Goal: Information Seeking & Learning: Learn about a topic

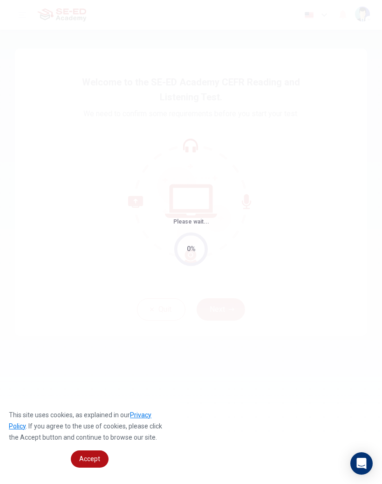
click at [97, 461] on span "Accept" at bounding box center [89, 458] width 21 height 7
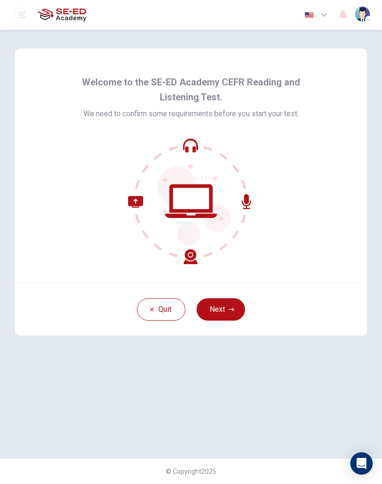
click at [233, 309] on icon "button" at bounding box center [232, 309] width 6 height 6
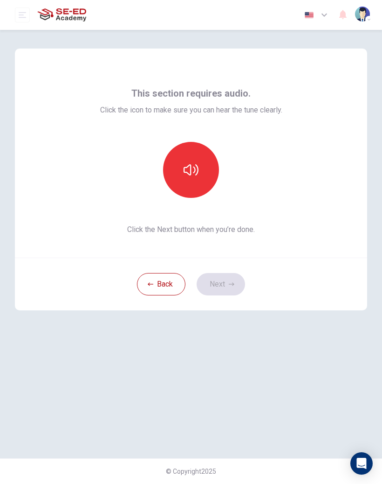
click at [200, 174] on button "button" at bounding box center [191, 170] width 56 height 56
click at [234, 283] on icon "button" at bounding box center [232, 284] width 6 height 6
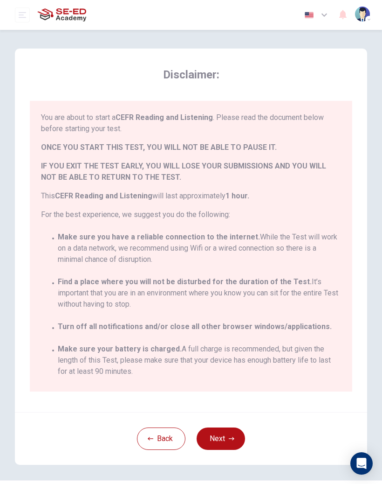
click at [224, 431] on button "Next" at bounding box center [221, 438] width 48 height 22
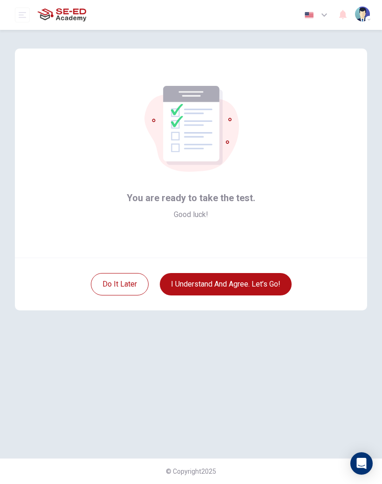
click at [265, 286] on button "I understand and agree. Let’s go!" at bounding box center [226, 284] width 132 height 22
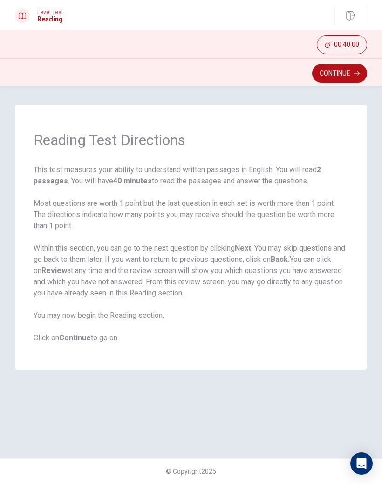
click at [334, 78] on button "Continue" at bounding box center [339, 73] width 55 height 19
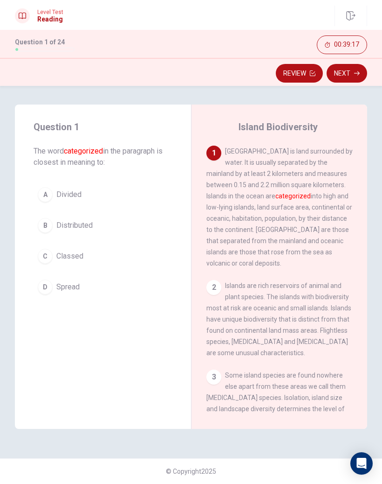
click at [48, 195] on div "A" at bounding box center [45, 194] width 15 height 15
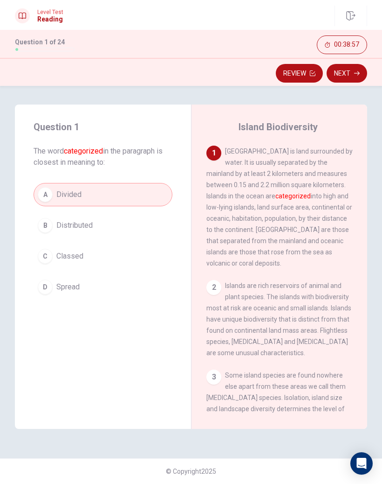
click at [356, 76] on icon "button" at bounding box center [357, 73] width 6 height 6
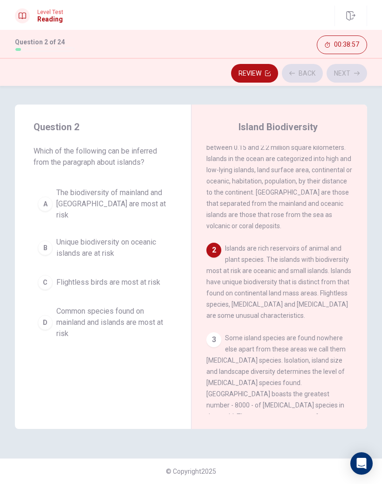
scroll to position [38, 0]
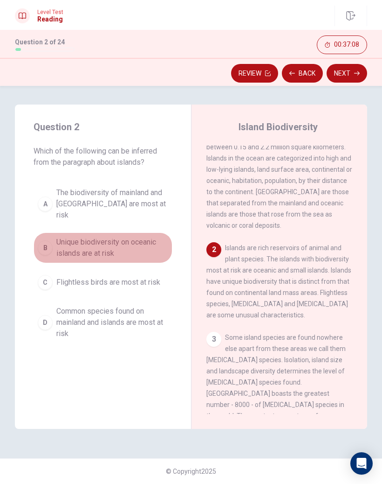
click at [130, 256] on span "Unique biodiversity on oceanic islands are at risk" at bounding box center [112, 247] width 112 height 22
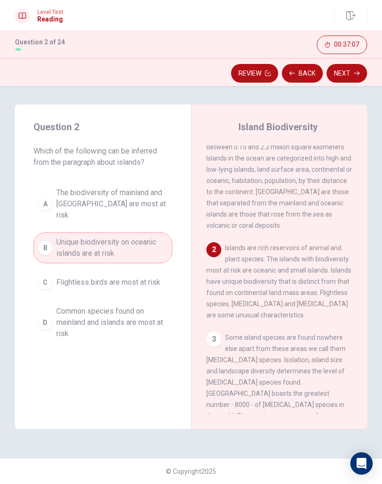
click at [357, 75] on icon "button" at bounding box center [357, 73] width 6 height 6
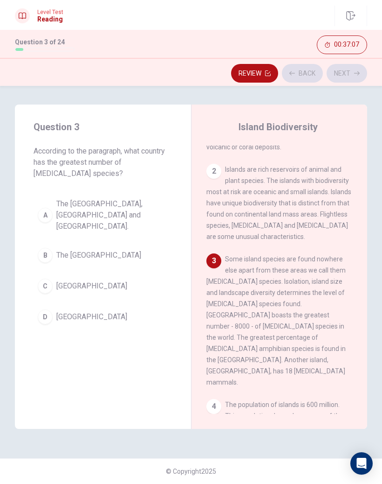
scroll to position [150, 0]
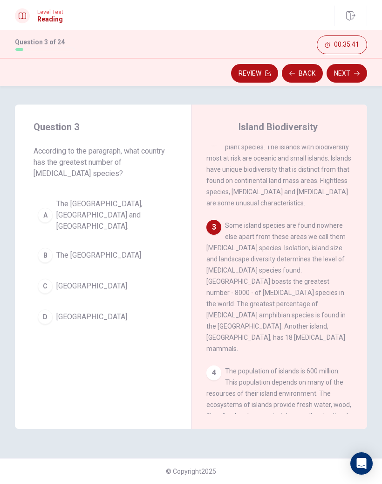
click at [57, 311] on span "[GEOGRAPHIC_DATA]" at bounding box center [91, 316] width 71 height 11
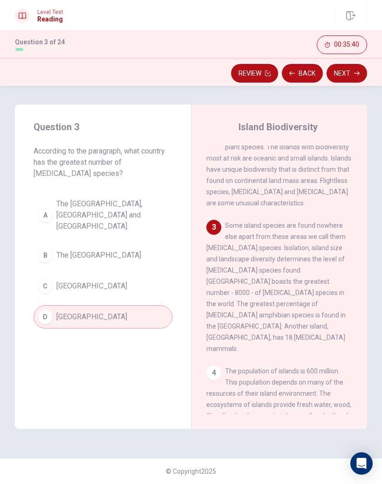
click at [356, 73] on icon "button" at bounding box center [357, 73] width 6 height 4
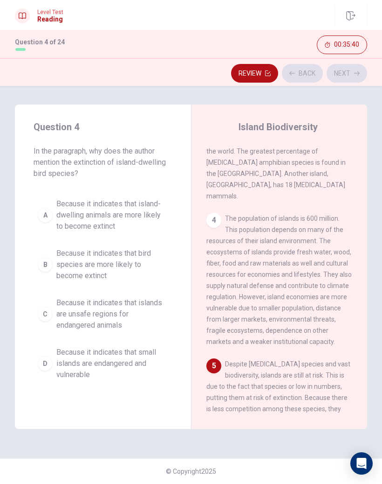
scroll to position [429, 0]
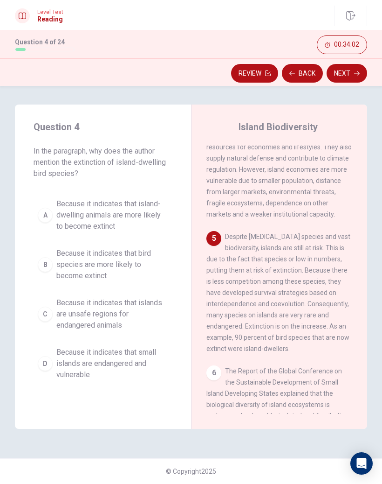
click at [101, 217] on span "Because it indicates that island-dwelling animals are more likely to become ext…" at bounding box center [112, 215] width 112 height 34
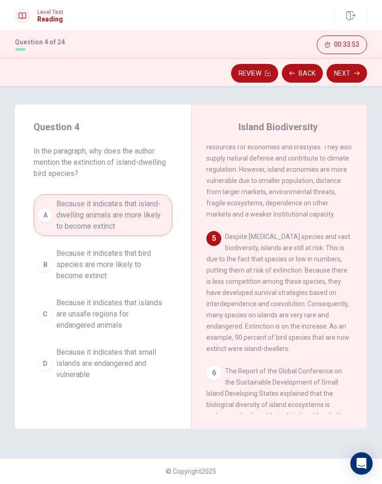
click at [359, 74] on icon "button" at bounding box center [357, 73] width 6 height 4
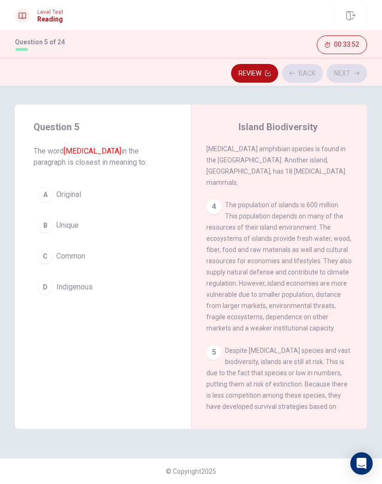
scroll to position [224, 0]
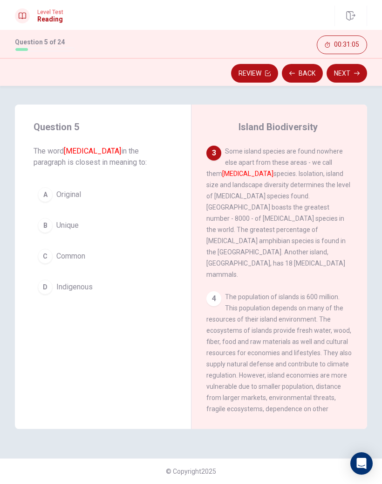
click at [145, 220] on button "B Unique" at bounding box center [103, 225] width 139 height 23
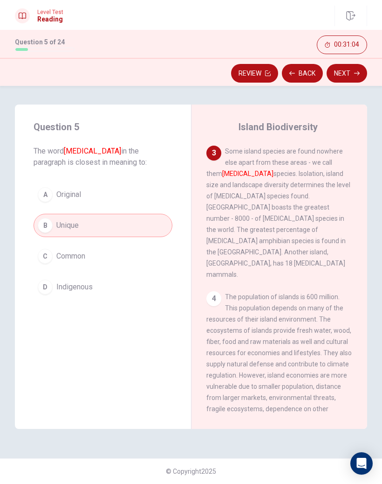
click at [353, 69] on button "Next" at bounding box center [347, 73] width 41 height 19
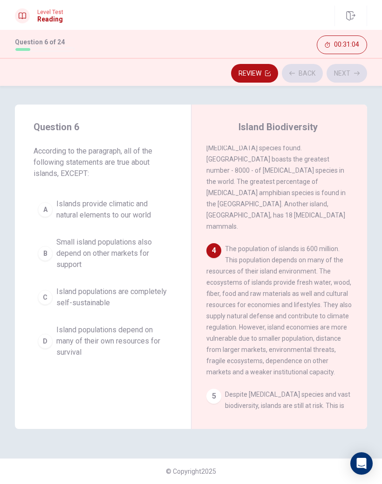
scroll to position [295, 0]
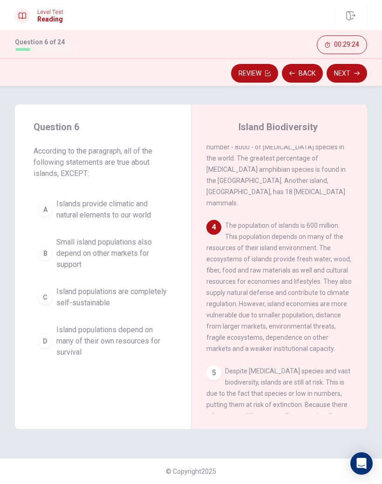
click at [144, 287] on span "Island populations are completely self-sustainable" at bounding box center [112, 297] width 112 height 22
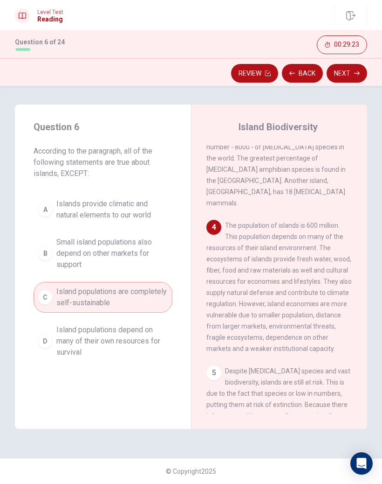
click at [346, 79] on button "Next" at bounding box center [347, 73] width 41 height 19
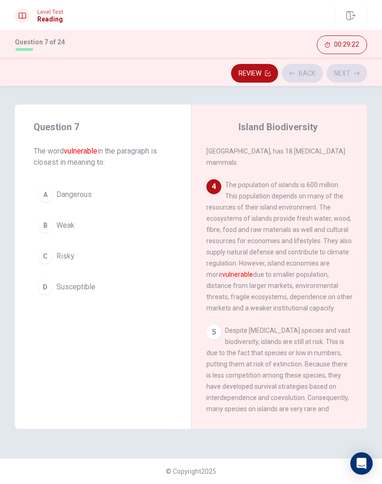
scroll to position [336, 0]
click at [136, 230] on button "B Weak" at bounding box center [103, 225] width 139 height 23
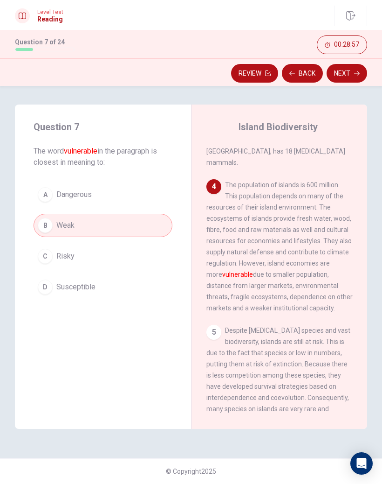
click at [352, 76] on button "Next" at bounding box center [347, 73] width 41 height 19
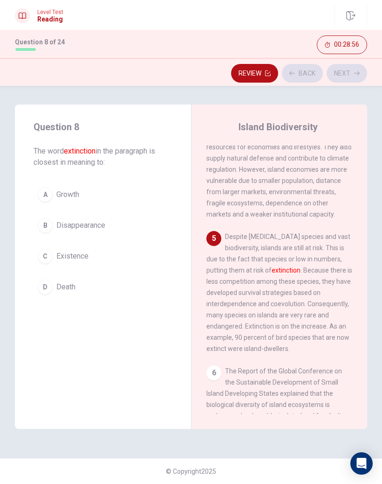
scroll to position [429, 0]
click at [146, 228] on button "B Disappearance" at bounding box center [103, 225] width 139 height 23
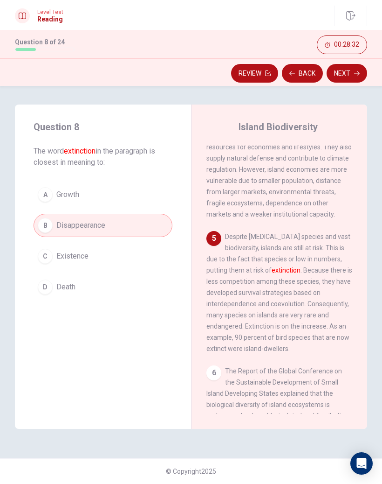
click at [353, 76] on button "Next" at bounding box center [347, 73] width 41 height 19
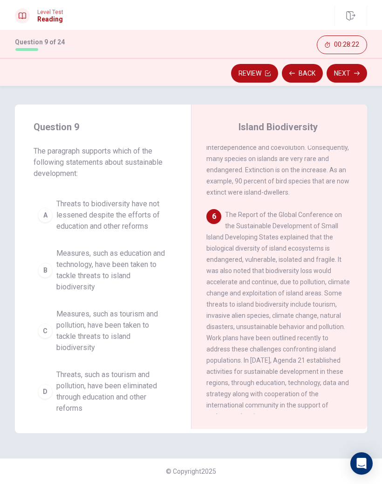
scroll to position [586, 0]
click at [150, 268] on span "Measures, such as education and technology, have been taken to tackle threats t…" at bounding box center [112, 270] width 112 height 45
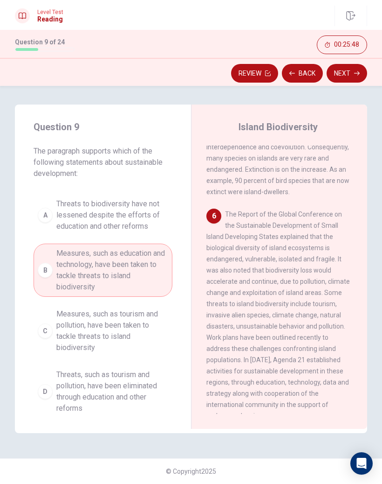
click at [347, 79] on button "Next" at bounding box center [347, 73] width 41 height 19
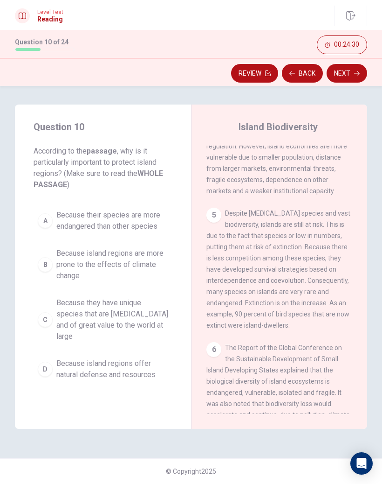
scroll to position [451, 0]
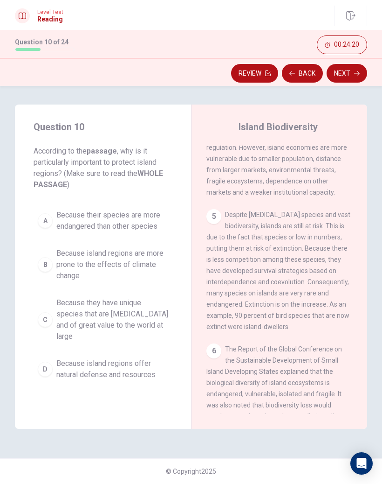
click at [144, 358] on span "Because island regions offer natural defense and resources" at bounding box center [112, 369] width 112 height 22
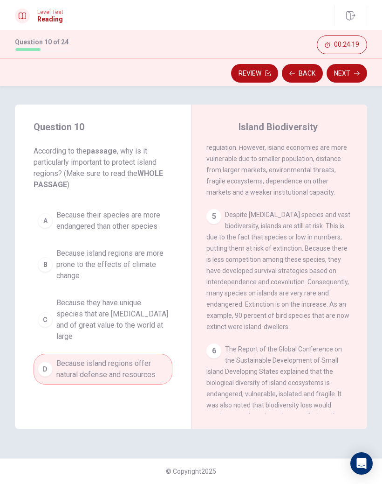
click at [358, 73] on icon "button" at bounding box center [357, 73] width 6 height 4
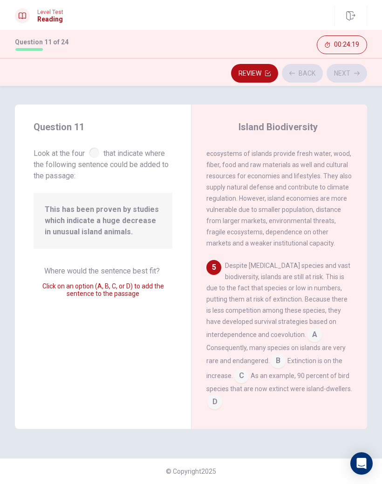
scroll to position [456, 0]
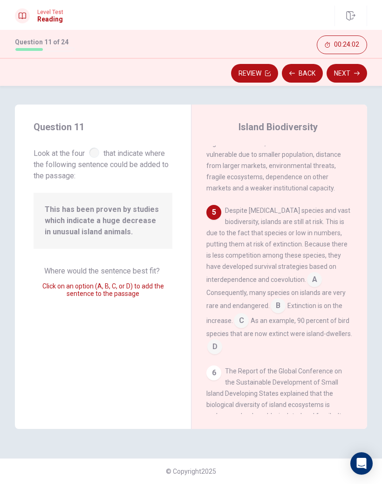
click at [313, 273] on input at bounding box center [314, 280] width 15 height 15
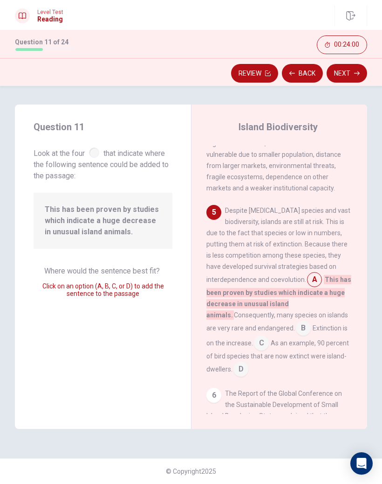
click at [317, 273] on input at bounding box center [314, 280] width 15 height 15
click at [314, 273] on input at bounding box center [314, 280] width 15 height 15
click at [296, 321] on input at bounding box center [303, 328] width 15 height 15
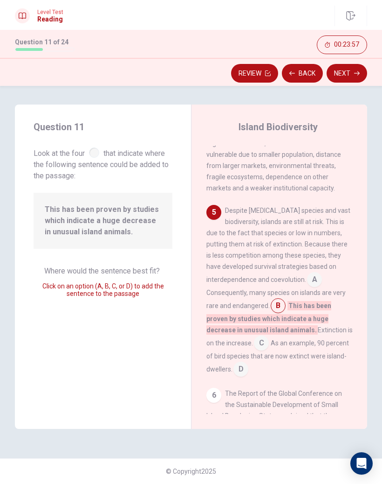
click at [254, 336] on input at bounding box center [261, 343] width 15 height 15
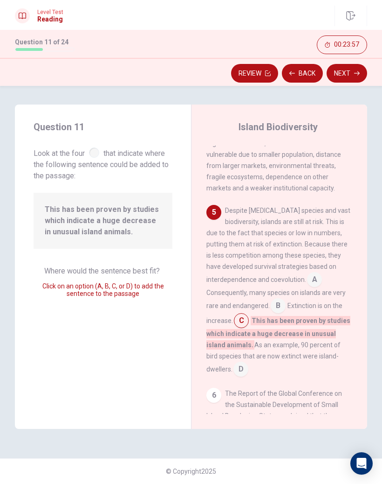
click at [234, 362] on input at bounding box center [241, 369] width 15 height 15
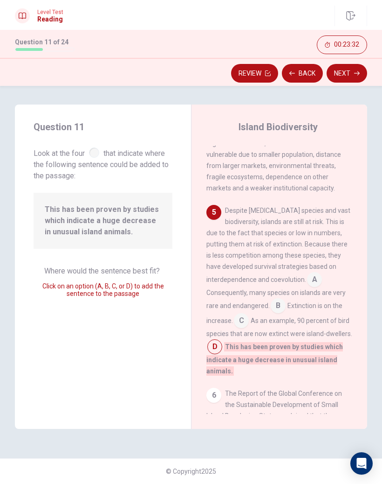
click at [311, 273] on input at bounding box center [314, 280] width 15 height 15
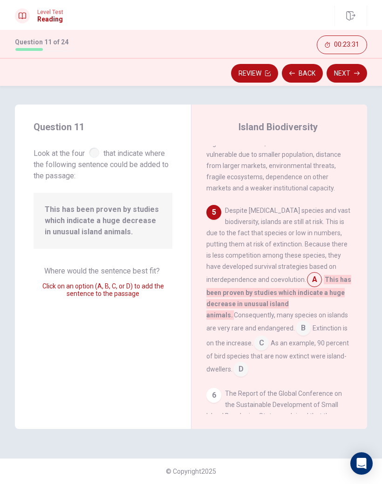
click at [234, 362] on input at bounding box center [241, 369] width 15 height 15
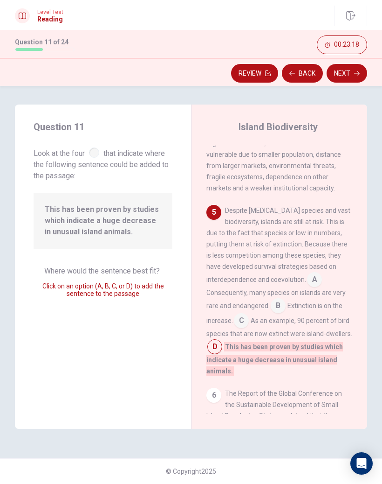
click at [214, 340] on input at bounding box center [214, 347] width 15 height 15
click at [355, 76] on icon "button" at bounding box center [357, 73] width 6 height 6
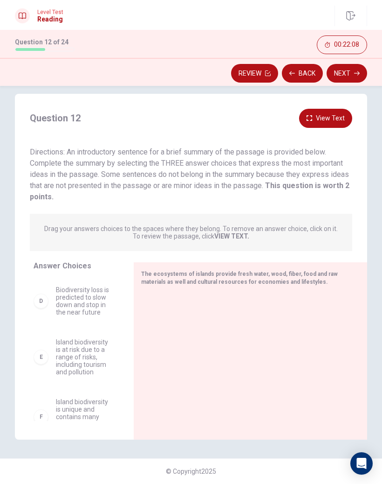
scroll to position [177, 0]
click at [89, 398] on span "Island biodiversity is unique and contains many [MEDICAL_DATA] species" at bounding box center [83, 416] width 55 height 37
click at [43, 395] on div "A Many measures have been taken to address threats to island biodiversity B Tha…" at bounding box center [80, 349] width 93 height 144
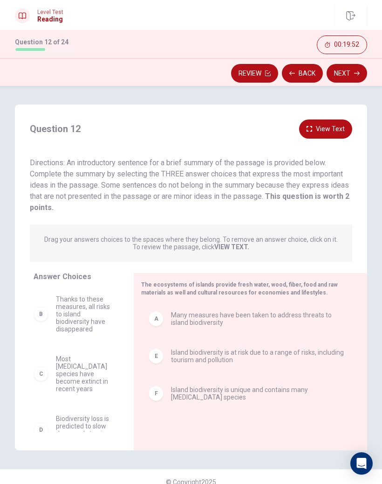
scroll to position [0, 0]
click at [159, 383] on div "F Island biodiversity is unique and contains many [MEDICAL_DATA] species" at bounding box center [246, 393] width 211 height 30
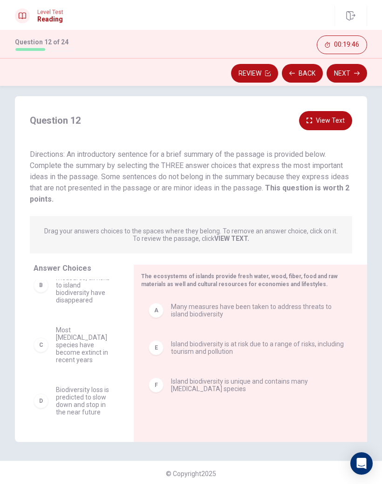
scroll to position [13, 0]
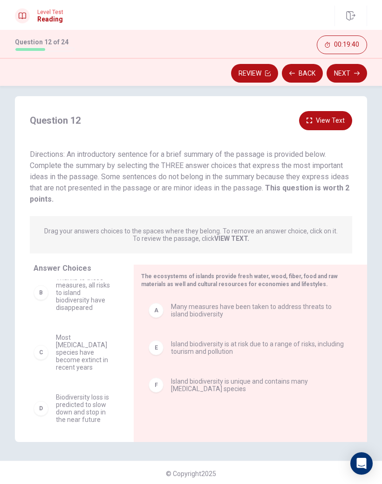
click at [324, 119] on button "View Text" at bounding box center [325, 120] width 53 height 19
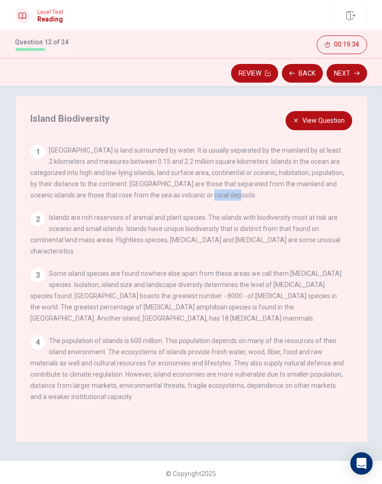
click at [290, 201] on div "View Question 1 [GEOGRAPHIC_DATA] is land surrounded by water. It is usually se…" at bounding box center [193, 279] width 327 height 268
click at [302, 121] on button "View Question" at bounding box center [319, 120] width 67 height 19
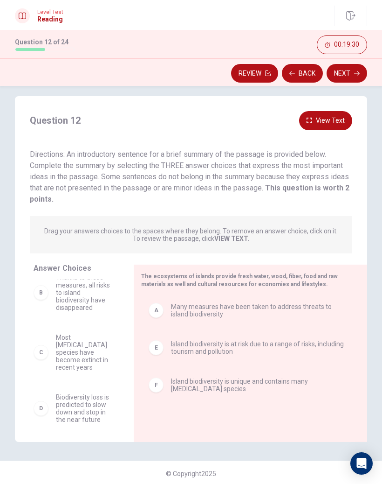
click at [348, 78] on button "Next" at bounding box center [347, 73] width 41 height 19
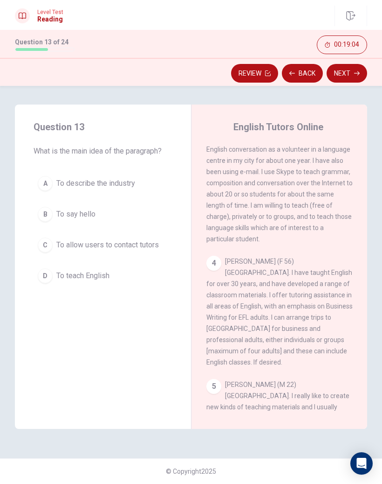
scroll to position [247, 0]
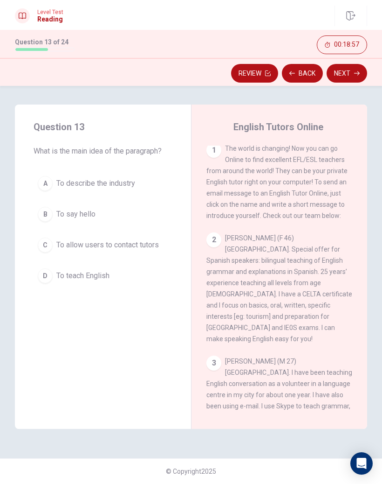
click at [162, 246] on button "C To allow users to contact tutors" at bounding box center [103, 244] width 139 height 23
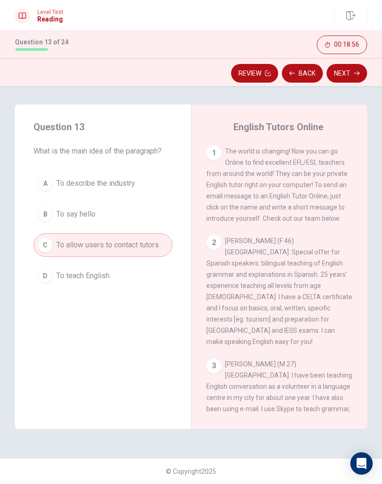
scroll to position [0, 0]
click at [347, 81] on button "Next" at bounding box center [347, 73] width 41 height 19
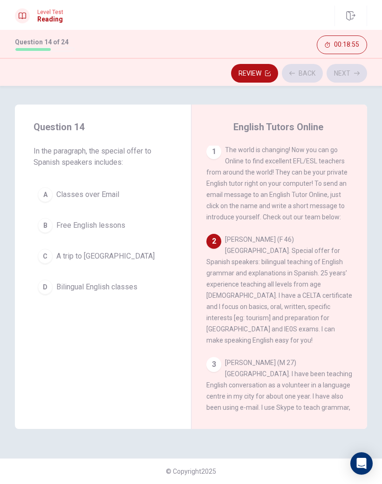
scroll to position [4, 0]
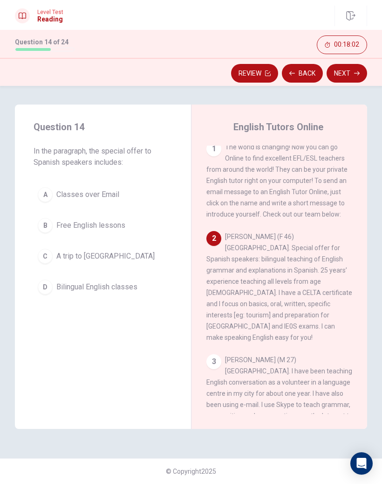
click at [156, 284] on button "D Bilingual English classes" at bounding box center [103, 286] width 139 height 23
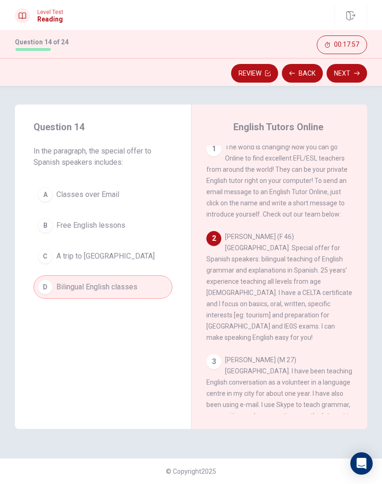
click at [360, 76] on button "Next" at bounding box center [347, 73] width 41 height 19
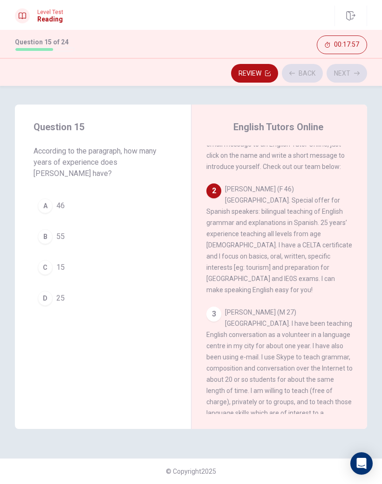
scroll to position [90, 0]
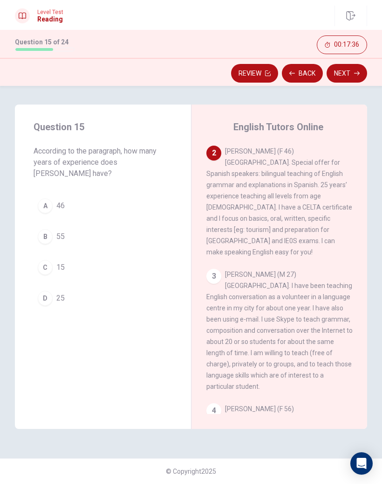
click at [124, 290] on button "D 25" at bounding box center [103, 297] width 139 height 23
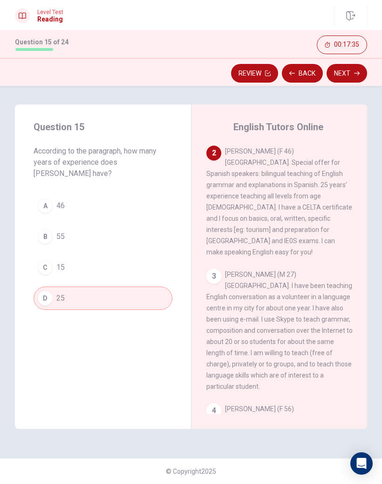
click at [362, 76] on button "Next" at bounding box center [347, 73] width 41 height 19
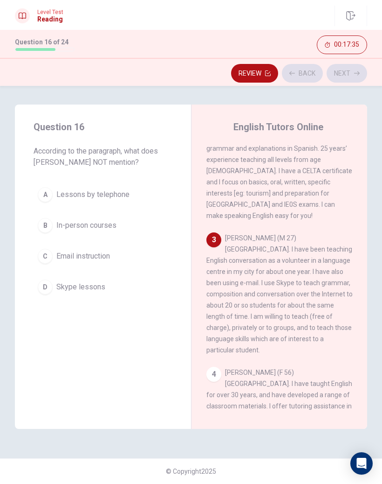
scroll to position [127, 0]
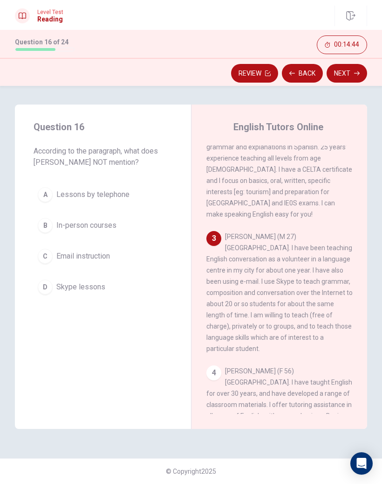
click at [137, 190] on button "A Lessons by telephone" at bounding box center [103, 194] width 139 height 23
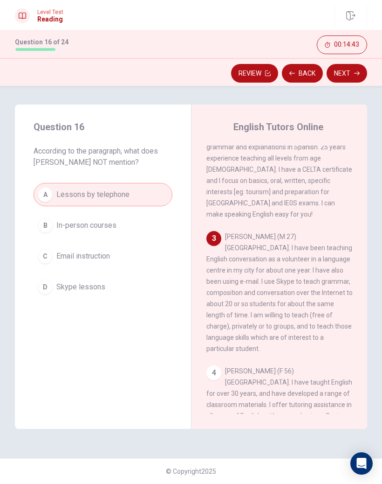
click at [352, 70] on button "Next" at bounding box center [347, 73] width 41 height 19
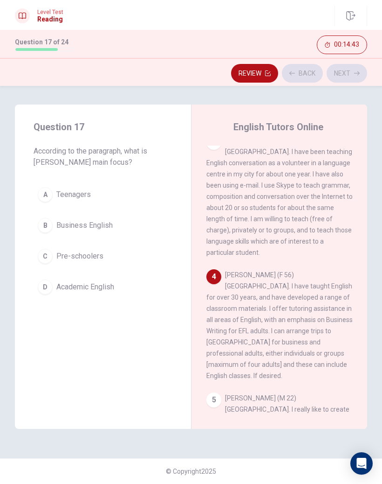
scroll to position [239, 0]
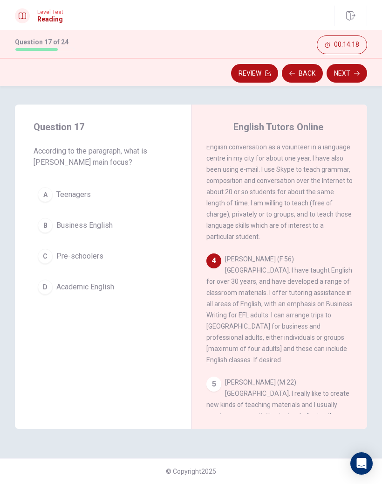
click at [168, 223] on button "B Business English" at bounding box center [103, 225] width 139 height 23
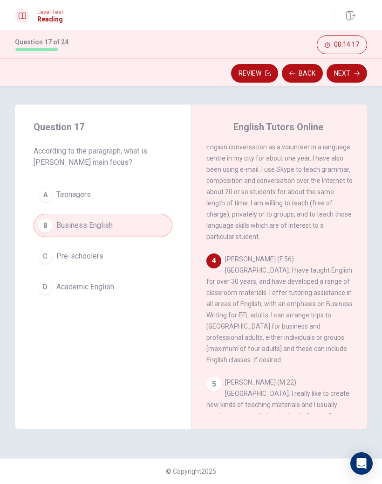
click at [350, 80] on button "Next" at bounding box center [347, 73] width 41 height 19
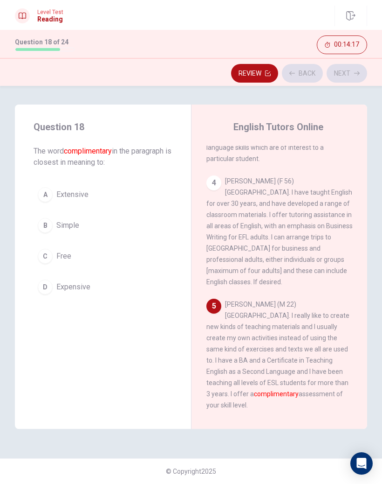
scroll to position [351, 0]
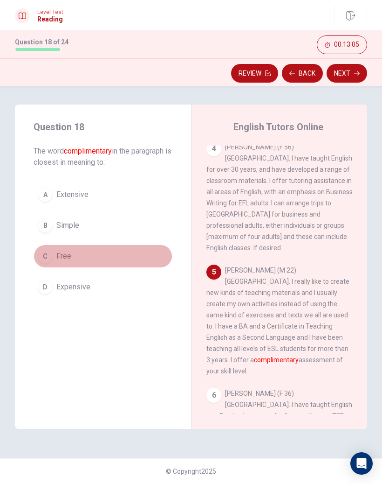
click at [129, 258] on button "C Free" at bounding box center [103, 255] width 139 height 23
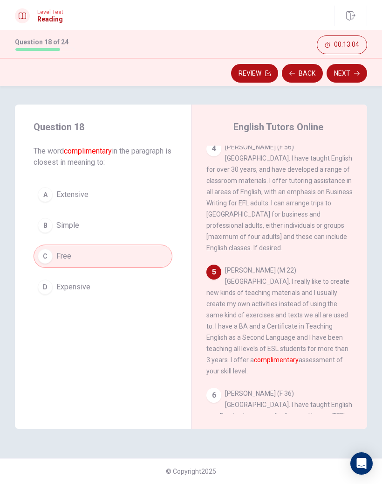
click at [359, 73] on icon "button" at bounding box center [357, 73] width 6 height 4
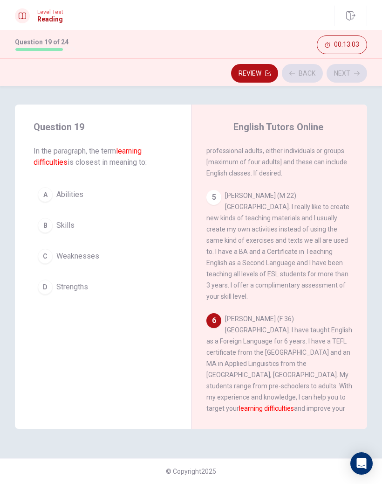
scroll to position [426, 0]
click at [163, 250] on button "C Weaknesses" at bounding box center [103, 255] width 139 height 23
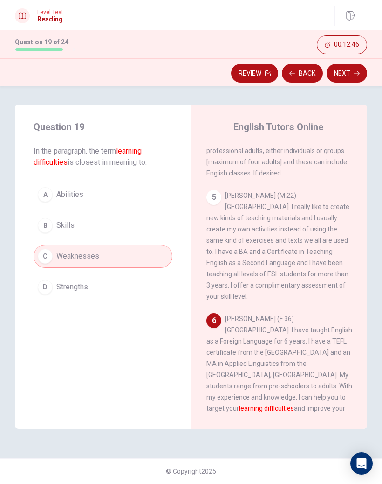
click at [347, 77] on button "Next" at bounding box center [347, 73] width 41 height 19
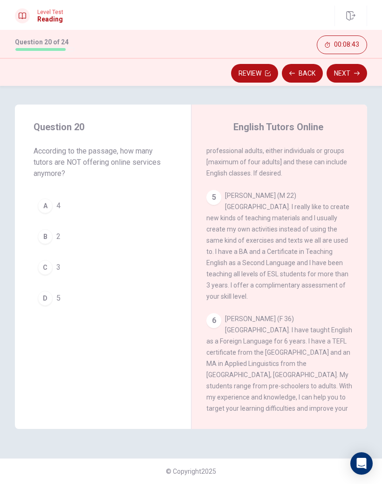
click at [121, 206] on button "A 4" at bounding box center [103, 205] width 139 height 23
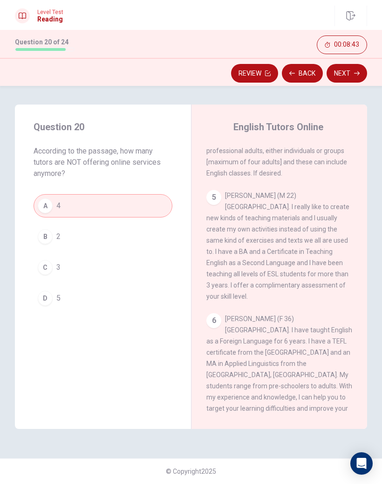
click at [358, 70] on icon "button" at bounding box center [357, 73] width 6 height 6
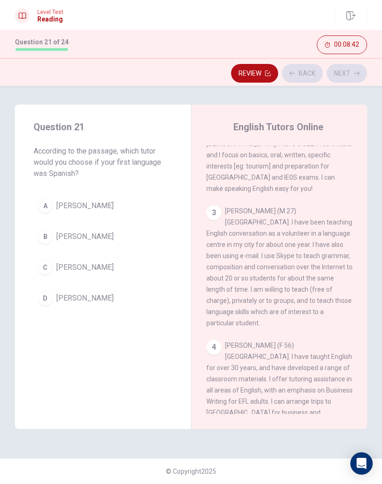
scroll to position [0, 0]
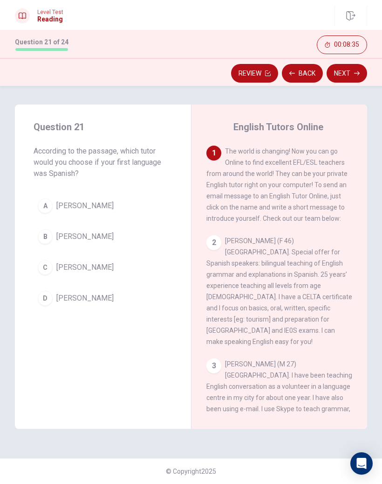
click at [151, 262] on button "C [PERSON_NAME]" at bounding box center [103, 267] width 139 height 23
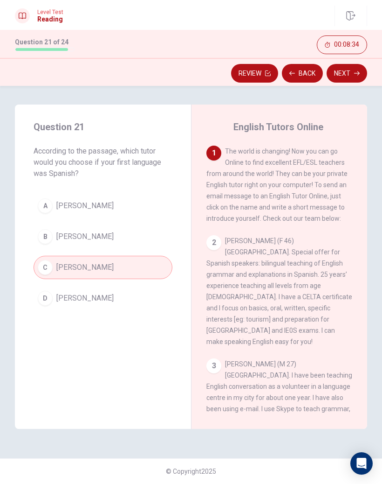
click at [346, 77] on button "Next" at bounding box center [347, 73] width 41 height 19
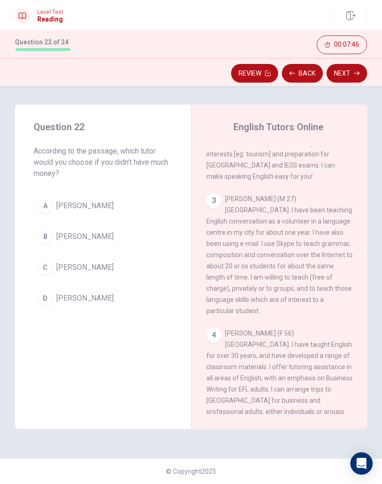
scroll to position [165, 0]
click at [134, 305] on button "D [PERSON_NAME]" at bounding box center [103, 297] width 139 height 23
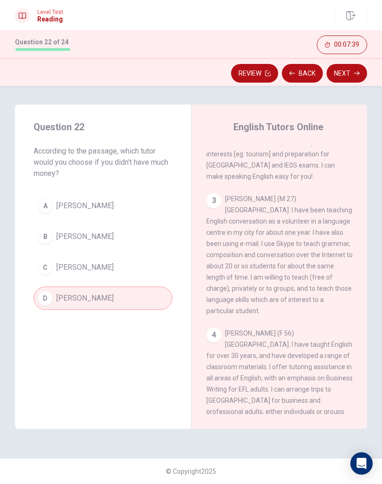
click at [347, 73] on button "Next" at bounding box center [347, 73] width 41 height 19
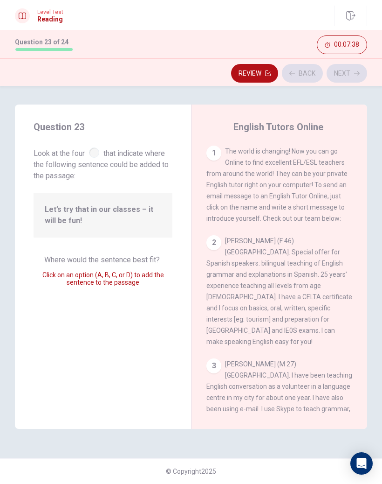
scroll to position [377, 0]
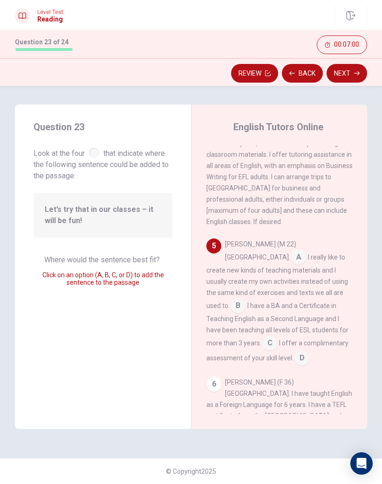
click at [156, 214] on span "Let’s try that in our classes – it will be fun!" at bounding box center [103, 215] width 117 height 22
click at [295, 351] on input at bounding box center [302, 358] width 15 height 15
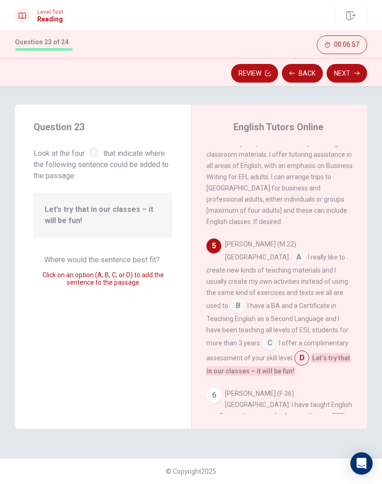
click at [303, 75] on button "Back" at bounding box center [302, 73] width 41 height 19
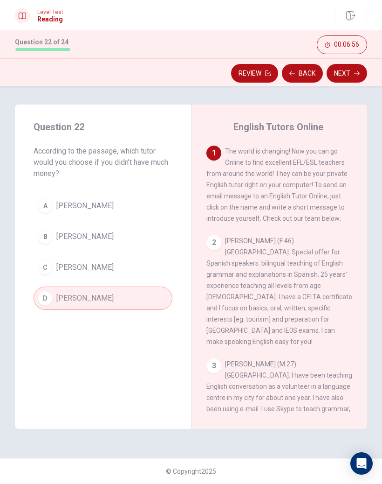
click at [302, 76] on button "Back" at bounding box center [302, 73] width 41 height 19
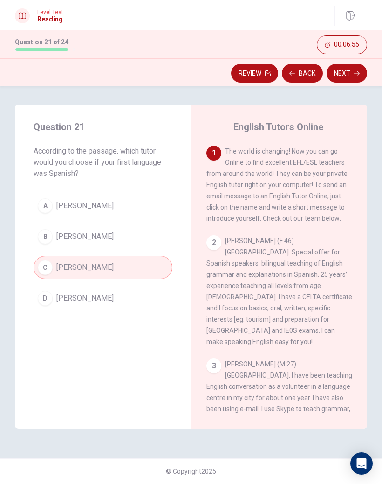
click at [299, 75] on button "Back" at bounding box center [302, 73] width 41 height 19
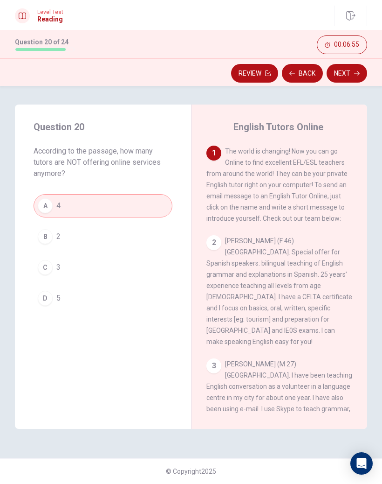
click at [300, 73] on button "Back" at bounding box center [302, 73] width 41 height 19
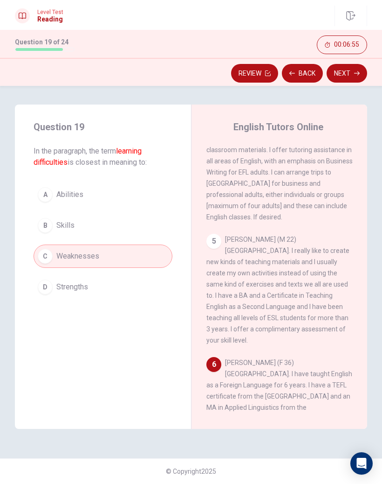
click at [300, 73] on button "Back" at bounding box center [302, 73] width 41 height 19
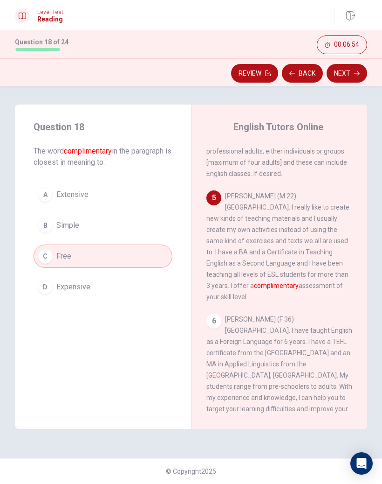
click at [299, 74] on button "Back" at bounding box center [302, 73] width 41 height 19
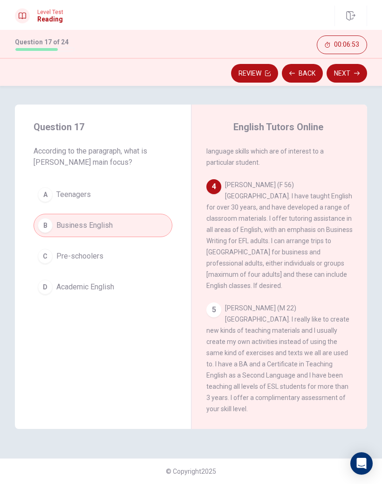
click at [347, 75] on button "Next" at bounding box center [347, 73] width 41 height 19
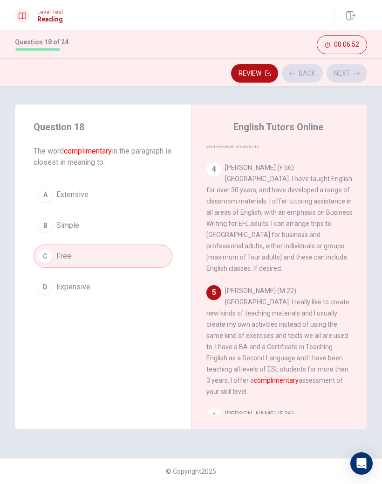
scroll to position [351, 0]
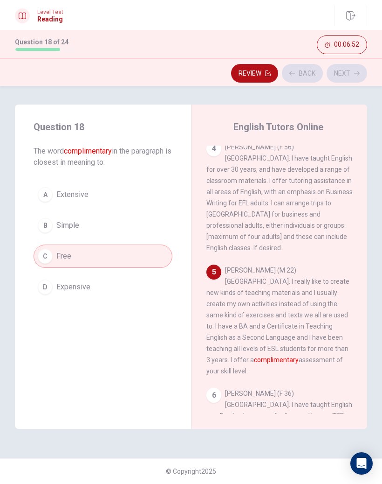
click at [138, 226] on button "B Simple" at bounding box center [103, 225] width 139 height 23
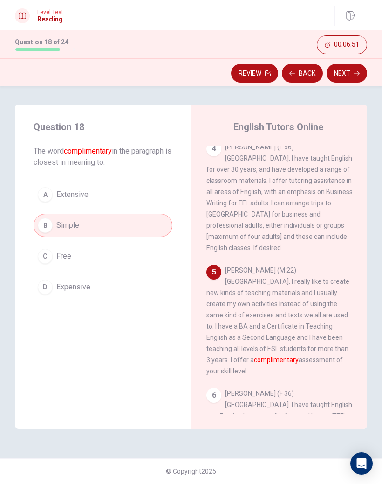
click at [351, 75] on button "Next" at bounding box center [347, 73] width 41 height 19
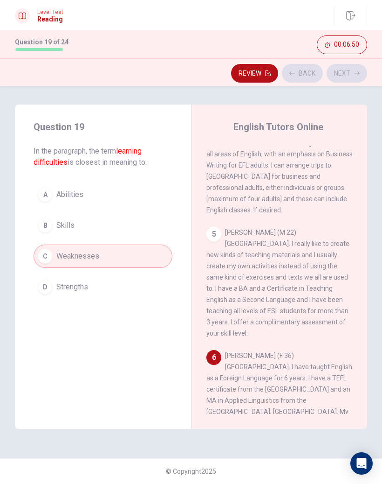
click at [351, 75] on div "Review Back Next" at bounding box center [191, 73] width 352 height 18
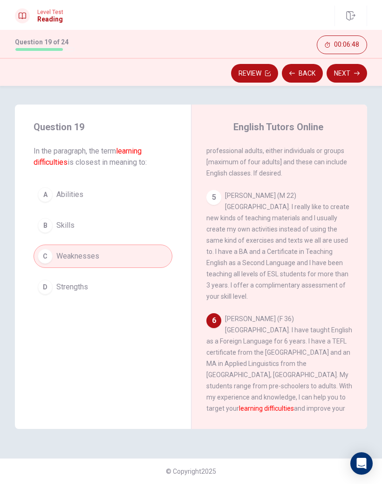
click at [355, 75] on icon "button" at bounding box center [357, 73] width 6 height 6
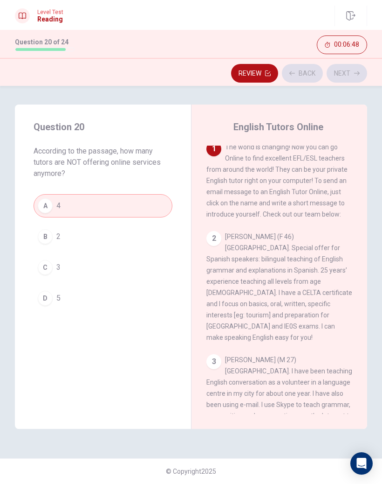
scroll to position [0, 0]
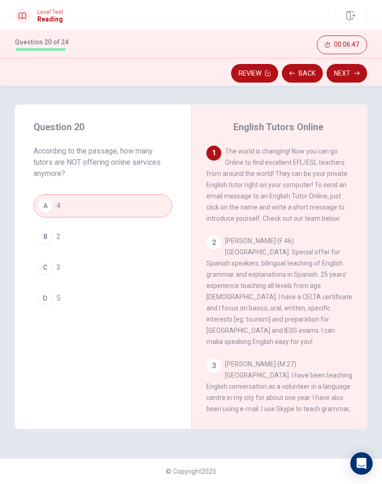
click at [358, 73] on icon "button" at bounding box center [357, 73] width 6 height 4
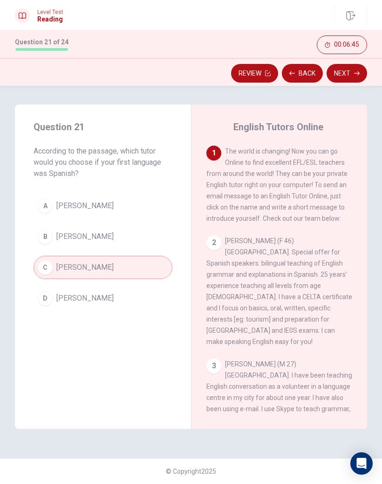
click at [358, 73] on icon "button" at bounding box center [357, 73] width 6 height 6
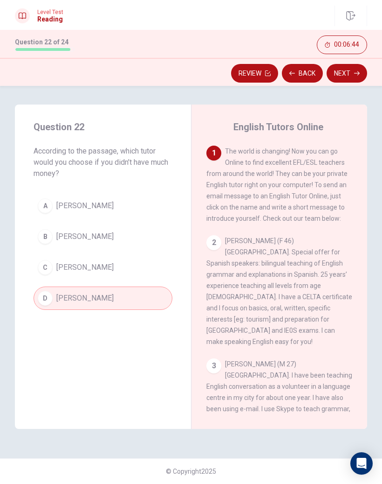
click at [358, 72] on icon "button" at bounding box center [357, 73] width 6 height 6
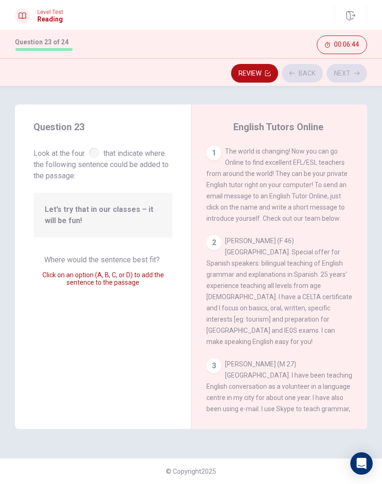
scroll to position [377, 0]
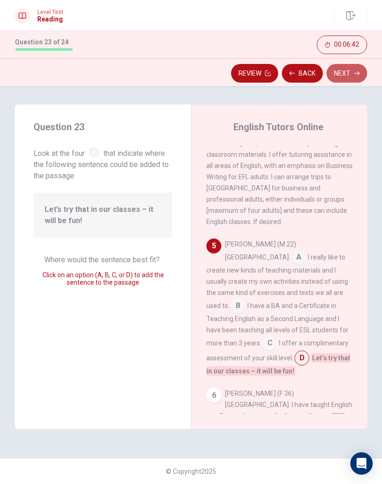
click at [357, 73] on icon "button" at bounding box center [357, 73] width 6 height 6
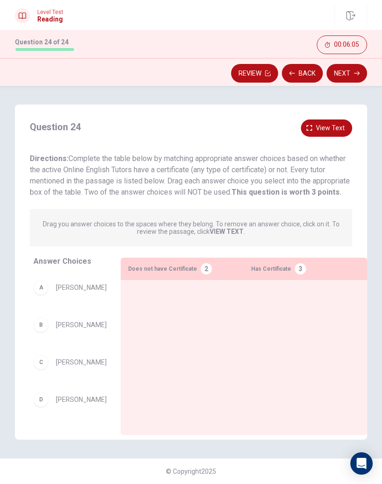
scroll to position [0, 0]
click at [335, 126] on span "View text" at bounding box center [330, 128] width 29 height 12
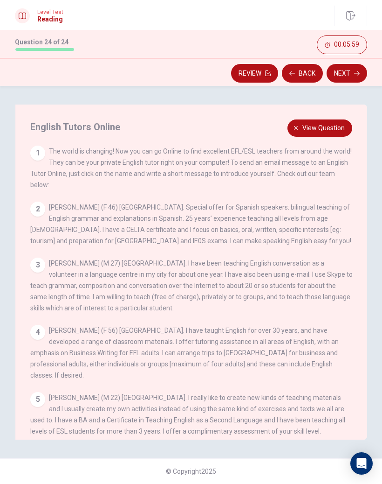
click at [334, 126] on span "View question" at bounding box center [324, 128] width 42 height 12
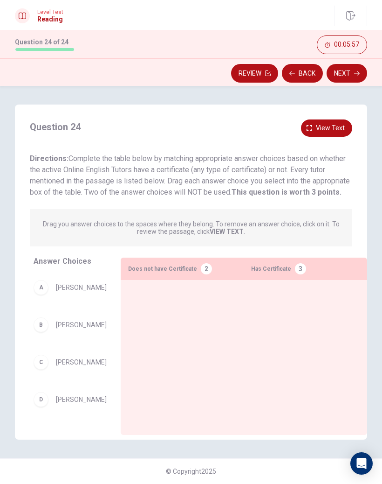
click at [90, 291] on span "[PERSON_NAME]" at bounding box center [81, 286] width 51 height 7
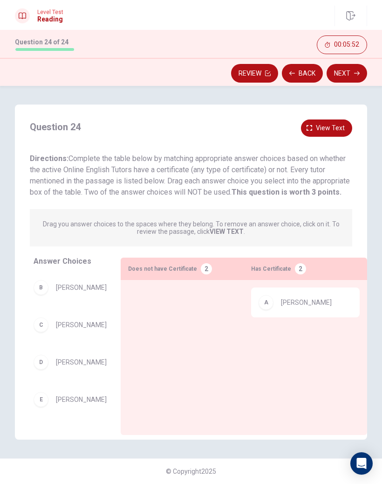
click at [330, 123] on span "View text" at bounding box center [330, 128] width 29 height 12
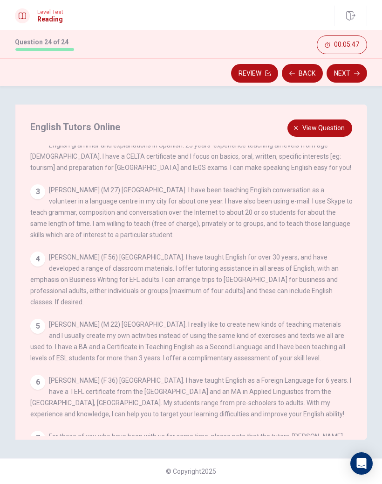
scroll to position [72, 0]
click at [300, 214] on div "3 [PERSON_NAME] (M 27) [GEOGRAPHIC_DATA]. I have been teaching English conversa…" at bounding box center [191, 213] width 323 height 56
click at [332, 122] on span "View question" at bounding box center [324, 128] width 42 height 12
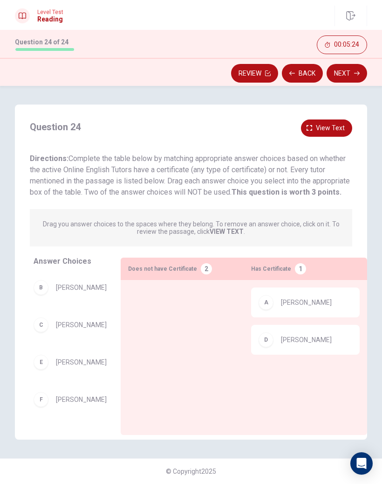
scroll to position [0, 0]
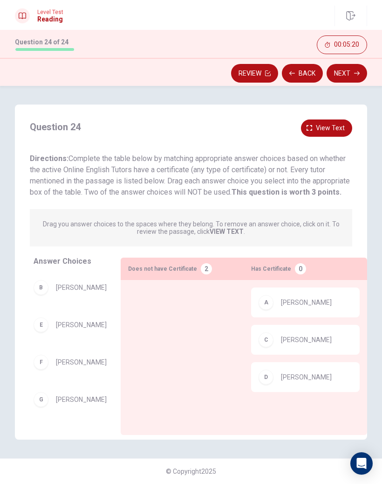
click at [332, 133] on button "View text" at bounding box center [326, 127] width 51 height 17
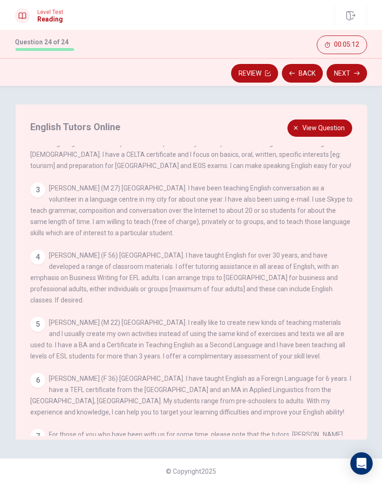
scroll to position [74, 0]
click at [329, 127] on span "View question" at bounding box center [324, 128] width 42 height 12
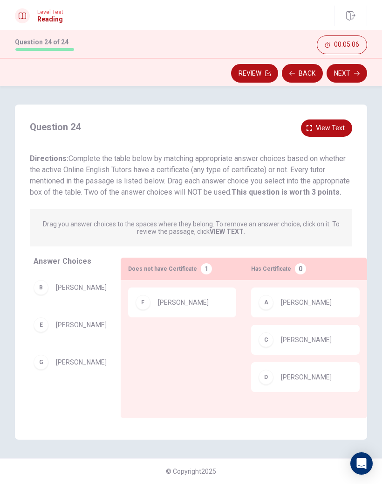
scroll to position [0, 0]
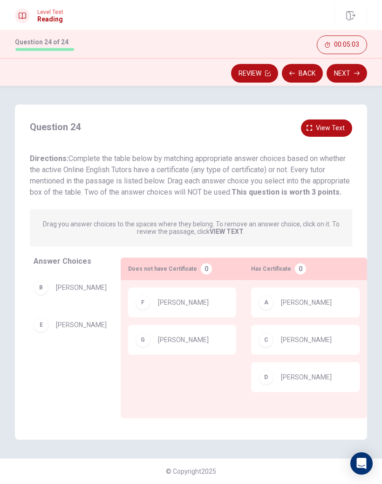
click at [354, 77] on button "Next" at bounding box center [347, 73] width 41 height 19
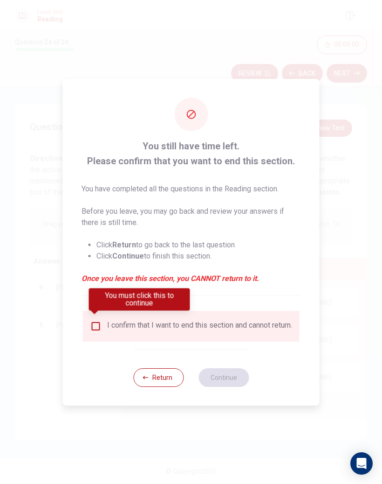
click at [97, 320] on input "You must click this to continue" at bounding box center [95, 325] width 11 height 11
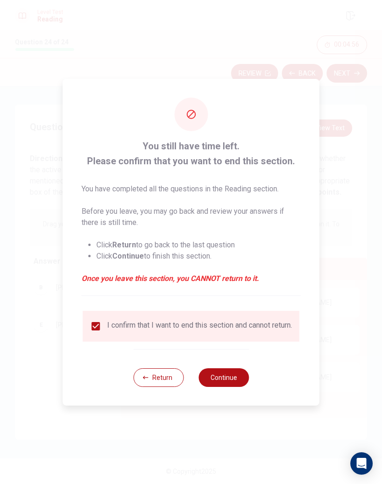
click at [238, 376] on button "Continue" at bounding box center [224, 377] width 50 height 19
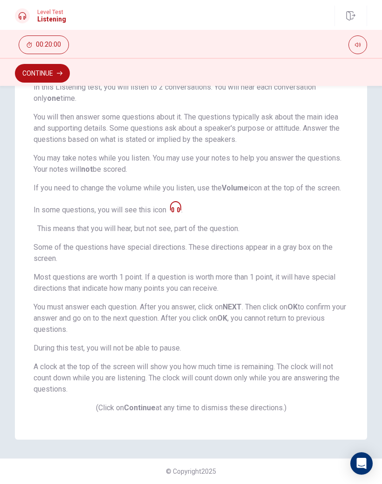
scroll to position [101, 0]
click at [62, 76] on button "Continue" at bounding box center [42, 73] width 55 height 19
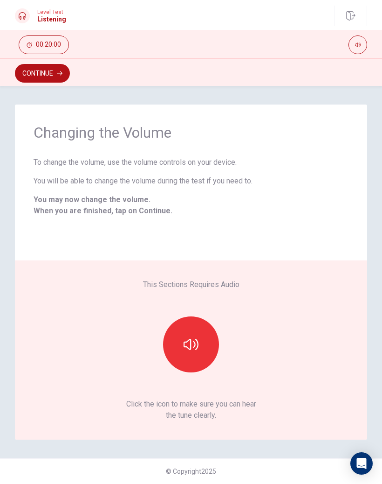
click at [207, 349] on button "button" at bounding box center [191, 344] width 56 height 56
click at [196, 349] on icon "button" at bounding box center [191, 344] width 15 height 15
click at [195, 345] on icon "button" at bounding box center [191, 344] width 15 height 11
click at [51, 74] on button "Continue" at bounding box center [42, 73] width 55 height 19
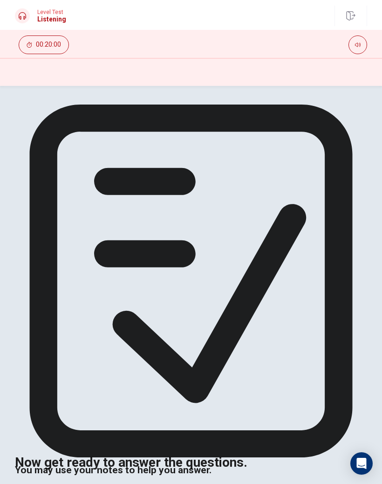
click at [316, 300] on div "Now get ready to answer the questions. You may use your notes to help you answe…" at bounding box center [191, 288] width 382 height 369
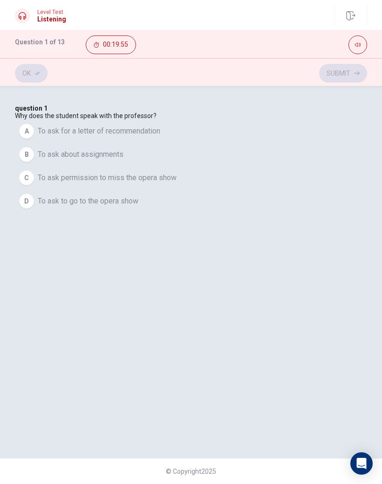
click at [267, 189] on button "C To ask permission to miss the opera show" at bounding box center [191, 177] width 352 height 23
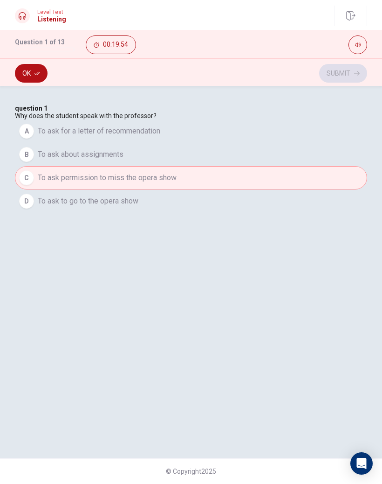
click at [270, 213] on button "D To ask to go to the opera show" at bounding box center [191, 200] width 352 height 23
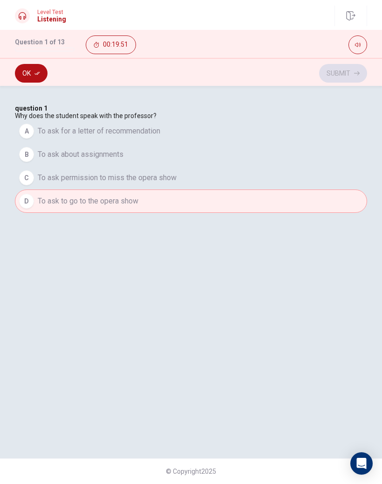
click at [41, 76] on button "Ok" at bounding box center [31, 73] width 33 height 19
click at [352, 73] on button "Submit" at bounding box center [343, 73] width 48 height 19
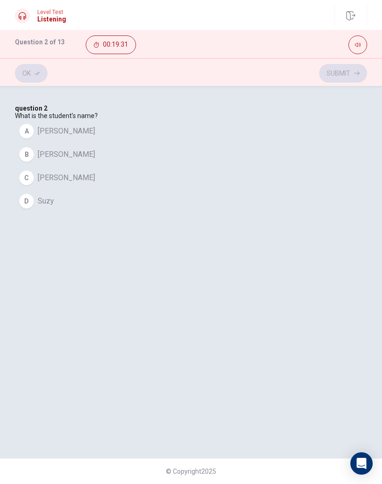
click at [309, 167] on div "question 2 What is the student’s name? A [PERSON_NAME] [PERSON_NAME] D [PERSON_…" at bounding box center [191, 158] width 352 height 108
click at [219, 165] on div "question 2 What is the student’s name? A [PERSON_NAME] [PERSON_NAME] D [PERSON_…" at bounding box center [191, 158] width 352 height 108
click at [193, 143] on button "A [PERSON_NAME]" at bounding box center [191, 130] width 352 height 23
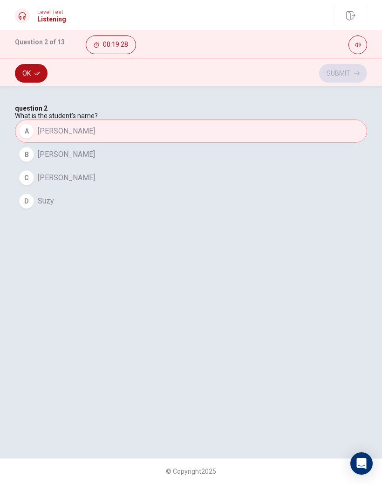
click at [36, 81] on button "Ok" at bounding box center [31, 73] width 33 height 19
click at [355, 73] on icon "button" at bounding box center [357, 73] width 6 height 6
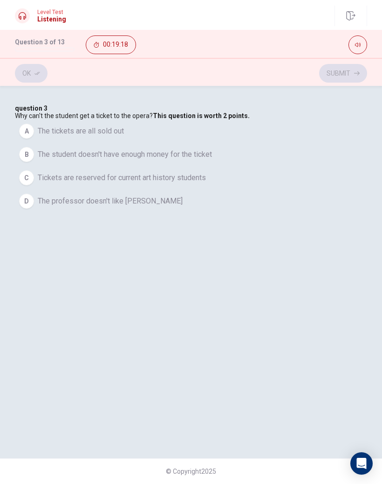
click at [206, 183] on span "Tickets are reserved for current art history students" at bounding box center [122, 177] width 168 height 11
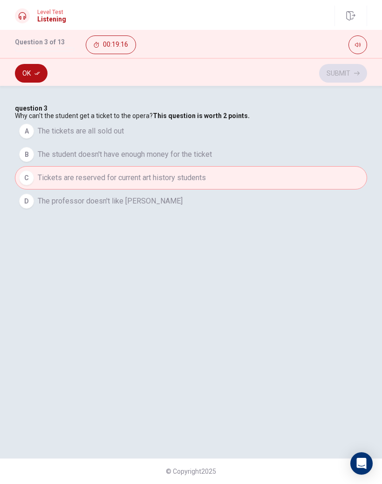
click at [37, 71] on icon "button" at bounding box center [38, 73] width 6 height 6
click at [341, 75] on button "Submit" at bounding box center [343, 73] width 48 height 19
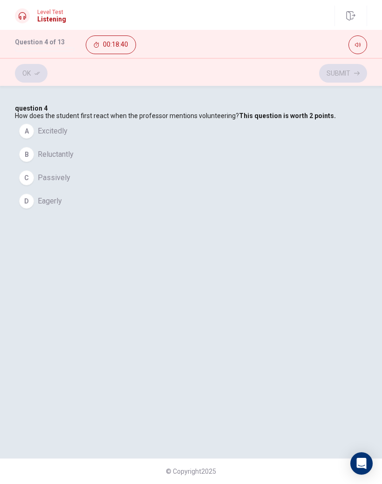
click at [169, 166] on button "B Reluctantly" at bounding box center [191, 154] width 352 height 23
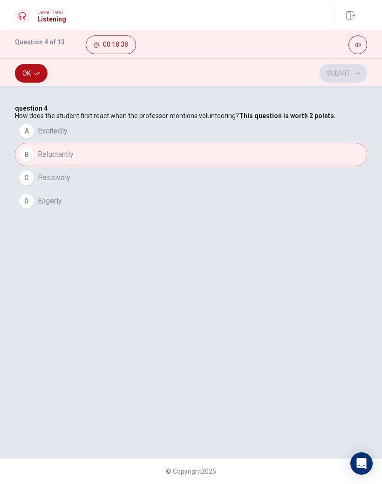
click at [31, 72] on button "Ok" at bounding box center [31, 73] width 33 height 19
click at [339, 74] on button "Submit" at bounding box center [343, 73] width 48 height 19
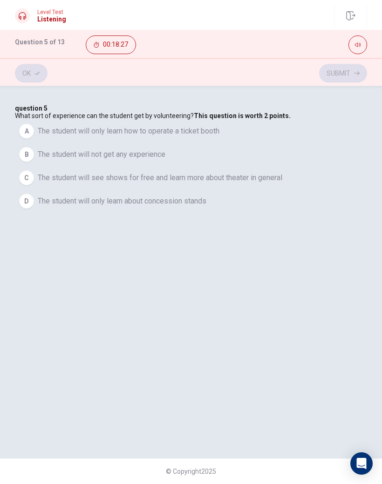
click at [258, 183] on span "The student will see shows for free and learn more about theater in general" at bounding box center [160, 177] width 245 height 11
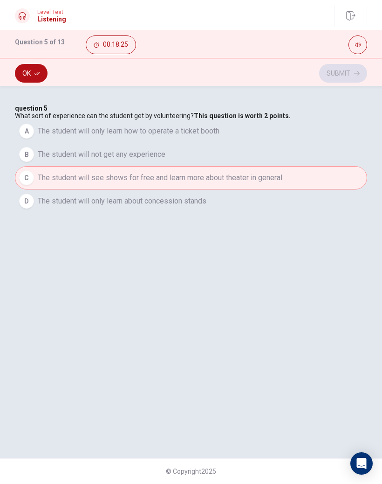
click at [33, 71] on button "Ok" at bounding box center [31, 73] width 33 height 19
click at [353, 76] on button "Submit" at bounding box center [343, 73] width 48 height 19
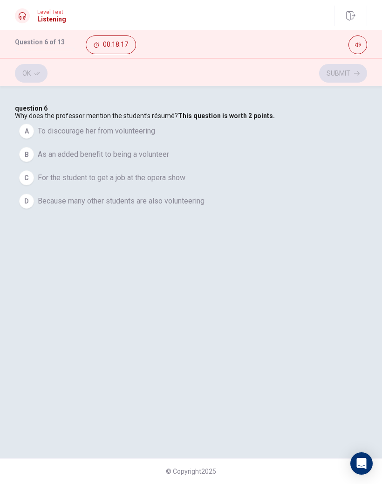
click at [213, 166] on button "B As an added benefit to being a volunteer" at bounding box center [191, 154] width 352 height 23
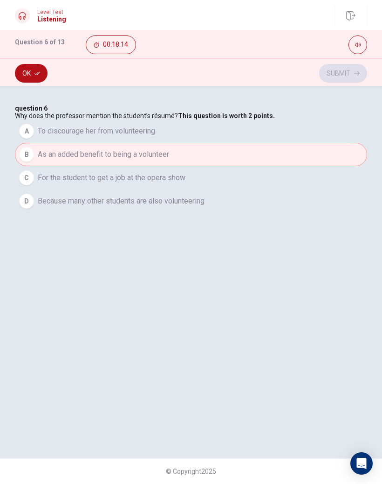
click at [35, 76] on button "Ok" at bounding box center [31, 73] width 33 height 19
click at [347, 68] on button "Submit" at bounding box center [343, 73] width 48 height 19
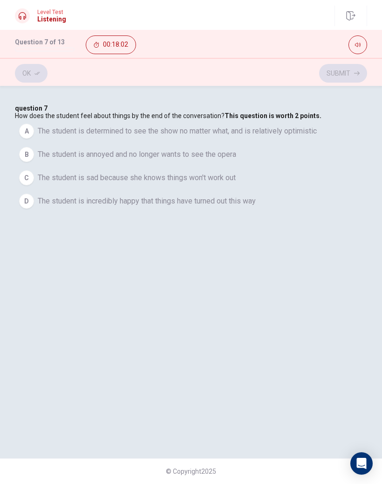
click at [281, 119] on span "How does the student feel about things by the end of the conversation? This que…" at bounding box center [168, 115] width 307 height 7
click at [252, 137] on span "The student is determined to see the show no matter what, and is relatively opt…" at bounding box center [177, 130] width 279 height 11
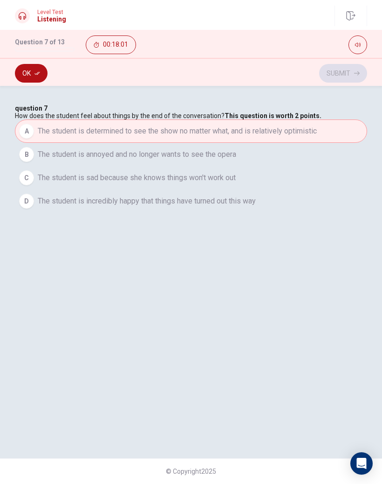
click at [41, 69] on button "Ok" at bounding box center [31, 73] width 33 height 19
click at [357, 71] on icon "button" at bounding box center [357, 73] width 6 height 6
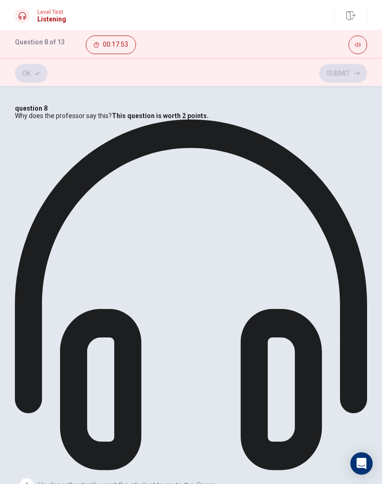
click at [39, 67] on button "Ok" at bounding box center [31, 73] width 33 height 19
click at [356, 74] on icon "button" at bounding box center [357, 73] width 6 height 6
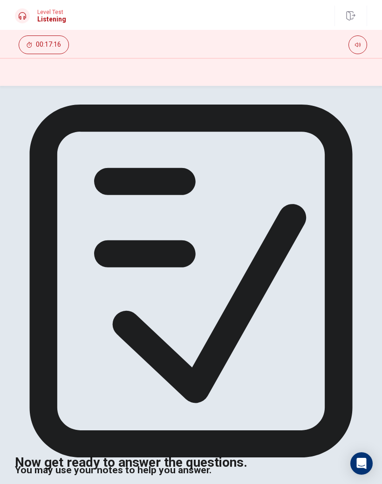
click at [341, 186] on div "Now get ready to answer the questions. You may use your notes to help you answe…" at bounding box center [191, 288] width 352 height 369
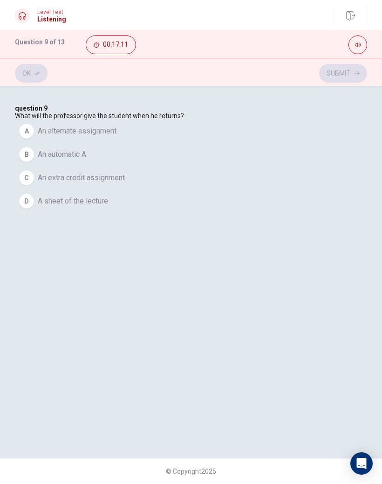
click at [210, 213] on button "D A sheet of the lecture" at bounding box center [191, 200] width 352 height 23
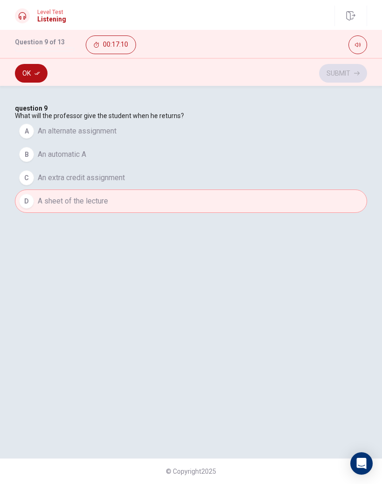
click at [36, 76] on button "Ok" at bounding box center [31, 73] width 33 height 19
click at [348, 76] on button "Submit" at bounding box center [343, 73] width 48 height 19
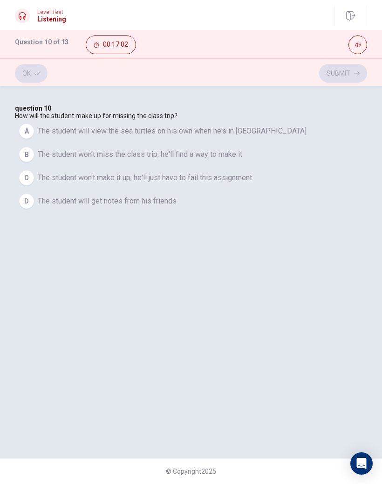
click at [276, 137] on span "The student will view the sea turtles on his own when he's in [GEOGRAPHIC_DATA]" at bounding box center [172, 130] width 269 height 11
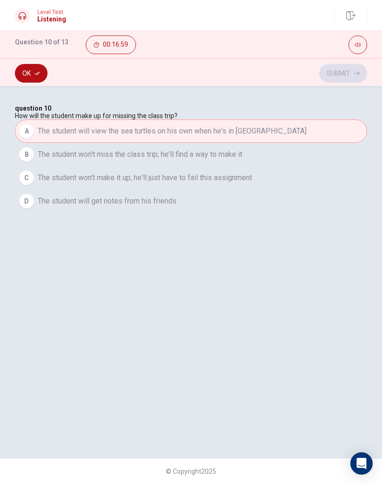
click at [37, 72] on icon "button" at bounding box center [38, 73] width 6 height 6
click at [353, 77] on button "Submit" at bounding box center [343, 73] width 48 height 19
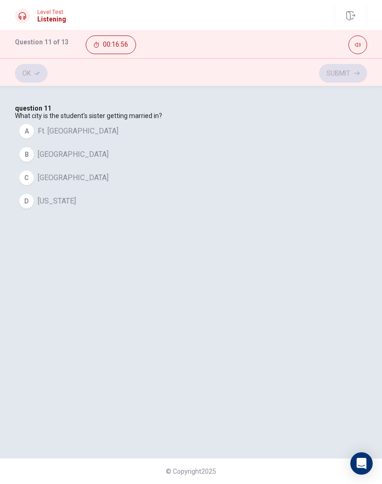
click at [223, 166] on button "B [GEOGRAPHIC_DATA]" at bounding box center [191, 154] width 352 height 23
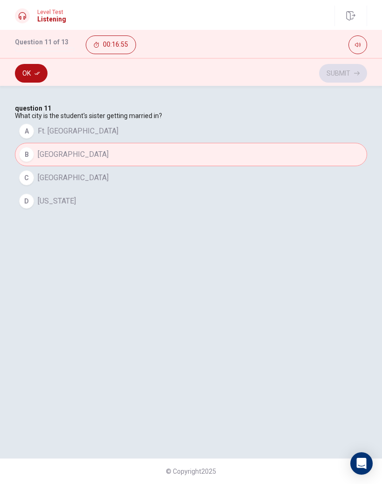
click at [40, 71] on icon "button" at bounding box center [38, 73] width 6 height 6
click at [352, 75] on button "Submit" at bounding box center [343, 73] width 48 height 19
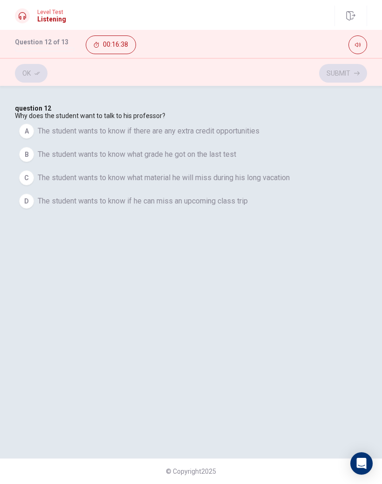
click at [248, 207] on span "The student wants to know if he can miss an upcoming class trip" at bounding box center [143, 200] width 210 height 11
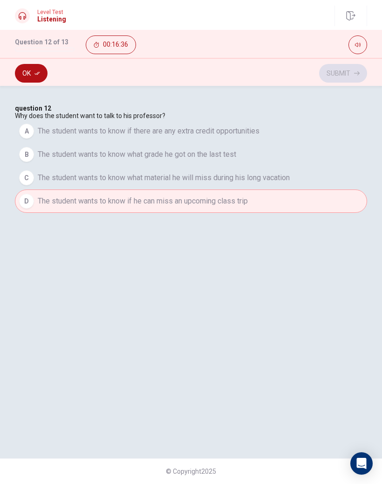
click at [34, 72] on button "Ok" at bounding box center [31, 73] width 33 height 19
click at [351, 75] on button "Submit" at bounding box center [343, 73] width 48 height 19
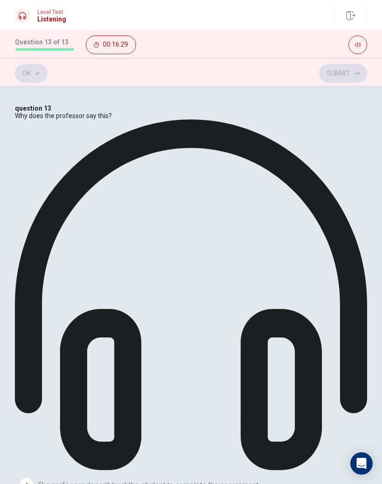
click at [37, 70] on icon "button" at bounding box center [38, 73] width 6 height 6
click at [344, 69] on button "Submit" at bounding box center [343, 73] width 48 height 19
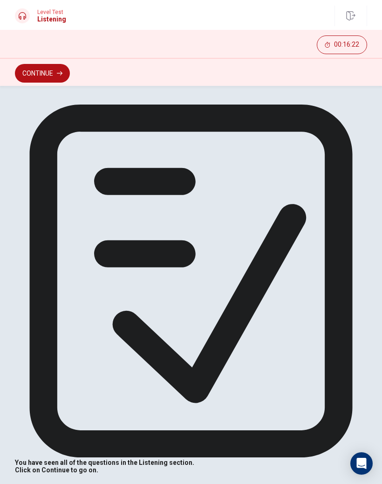
click at [312, 307] on div "You have seen all of the questions in the Listening section. Click on Continue …" at bounding box center [191, 288] width 352 height 369
click at [40, 69] on button "Continue" at bounding box center [42, 73] width 55 height 19
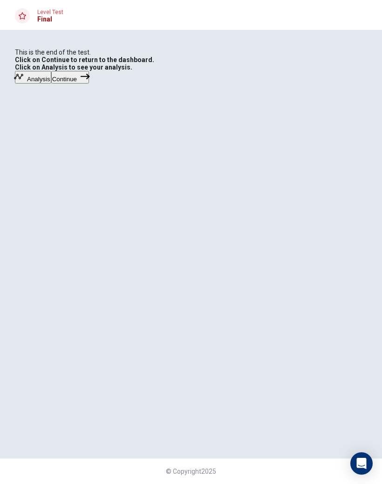
click at [89, 83] on button "Continue" at bounding box center [70, 77] width 38 height 13
